Goal: Information Seeking & Learning: Learn about a topic

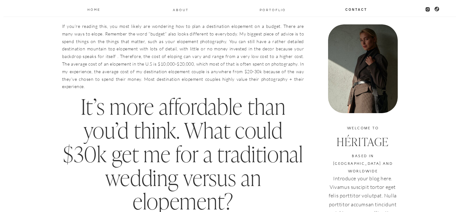
scroll to position [236, 0]
click at [70, 151] on h2 "It’s more affordable than you’d think. What could $30k get me for a traditional…" at bounding box center [183, 154] width 242 height 119
click at [71, 166] on h2 "It’s more affordable than you’d think. What could $30k get me for a traditional…" at bounding box center [183, 154] width 242 height 119
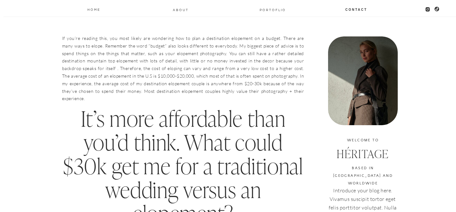
scroll to position [229, 0]
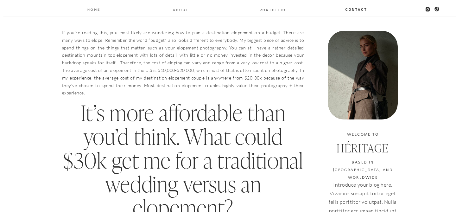
click at [76, 85] on p "If you’re reading this, you most likely are wondering how to plan a destination…" at bounding box center [183, 63] width 242 height 68
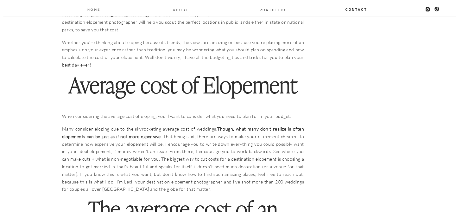
scroll to position [581, 0]
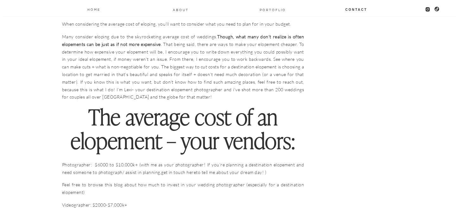
scroll to position [666, 0]
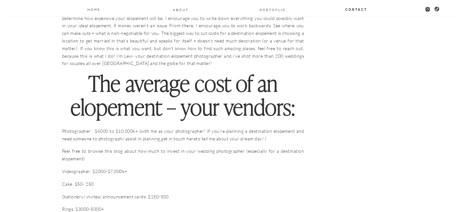
scroll to position [711, 0]
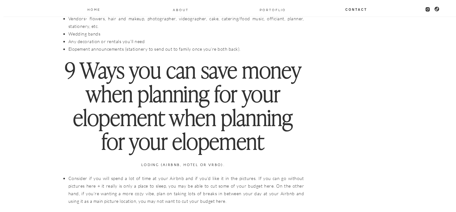
scroll to position [1356, 0]
